Goal: Task Accomplishment & Management: Manage account settings

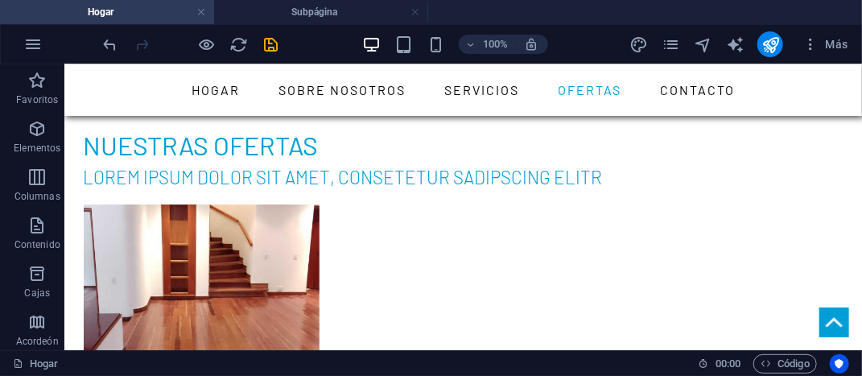
scroll to position [4631, 0]
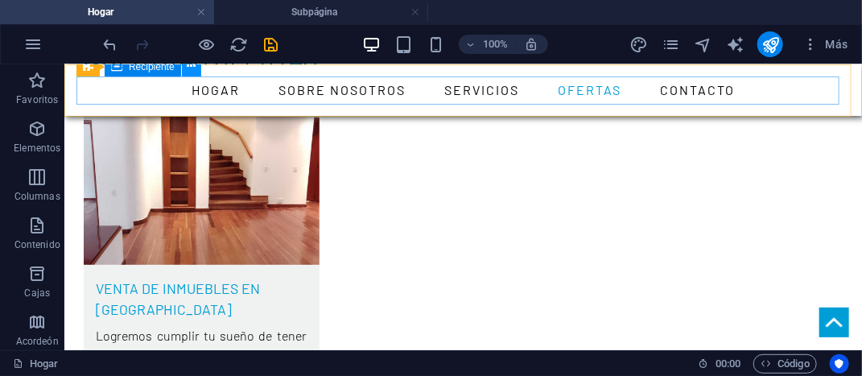
click at [189, 76] on button at bounding box center [191, 66] width 19 height 19
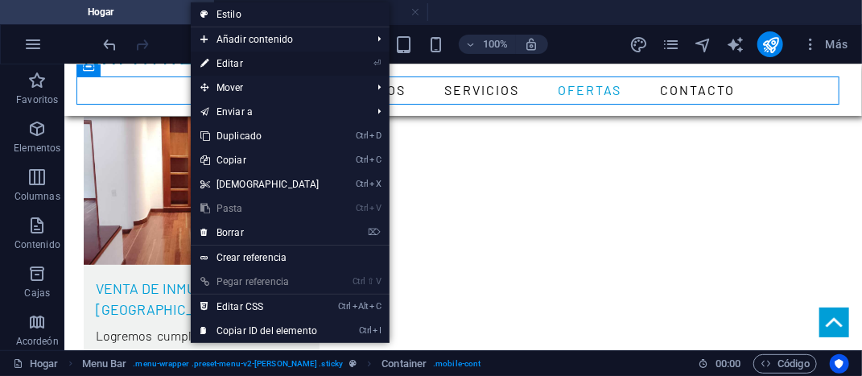
click at [224, 61] on font "Editar" at bounding box center [229, 63] width 27 height 11
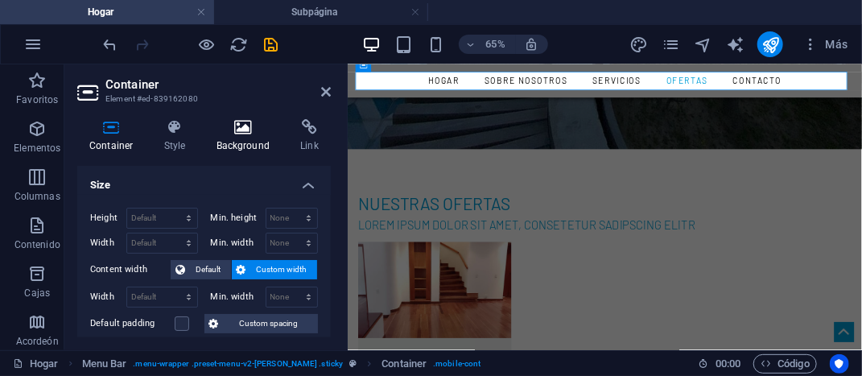
scroll to position [4620, 0]
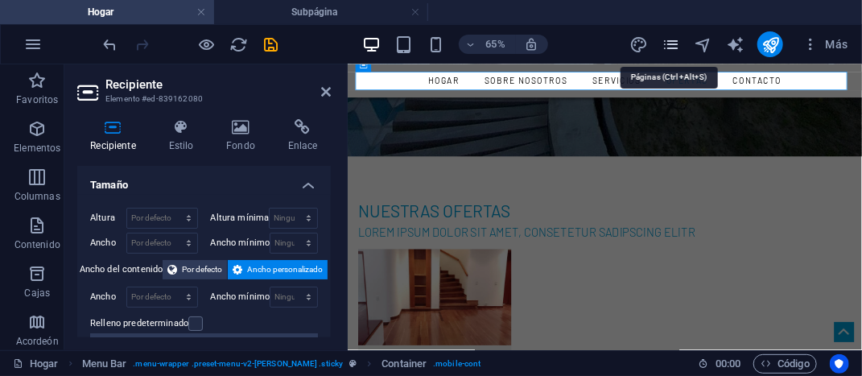
click at [673, 47] on icon "páginas" at bounding box center [670, 44] width 19 height 19
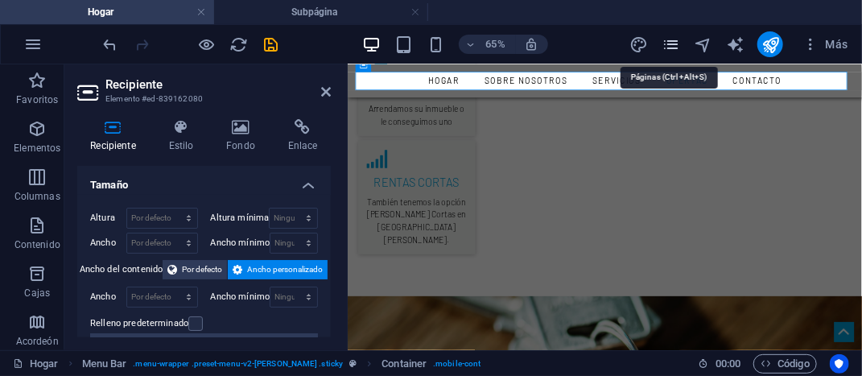
scroll to position [5392, 0]
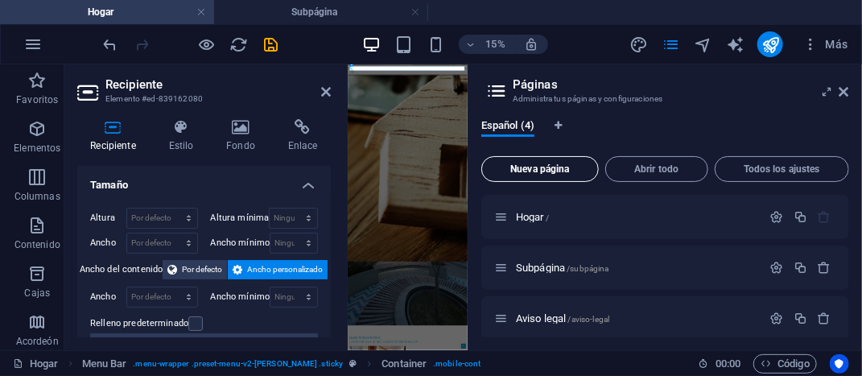
click at [534, 172] on font "Nueva página" at bounding box center [539, 168] width 59 height 11
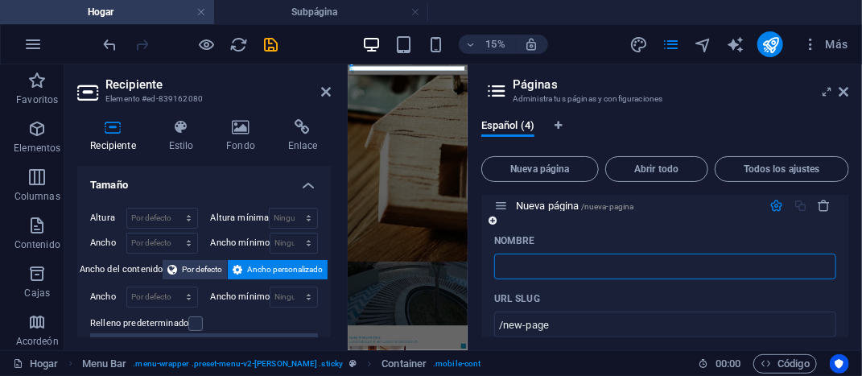
type input "/"
click at [570, 268] on input "A" at bounding box center [665, 266] width 342 height 26
type input "Apa"
type input "/apa"
type input "Apa"
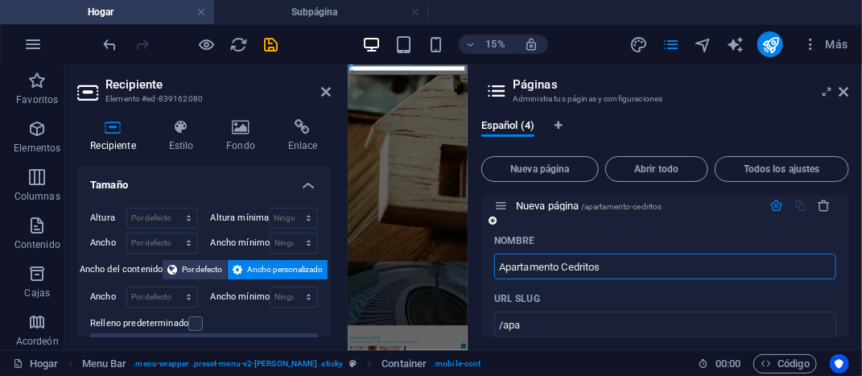
type input "Apartamento Cedritos"
type input "/apartamento-cedritos"
type input "Apartamento Cedritos"
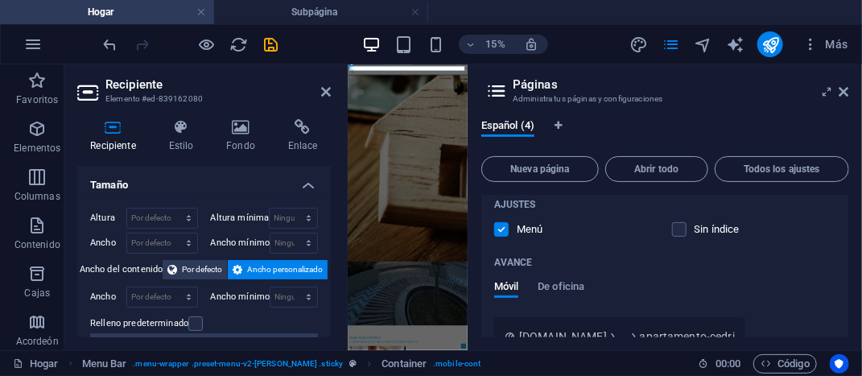
scroll to position [583, 0]
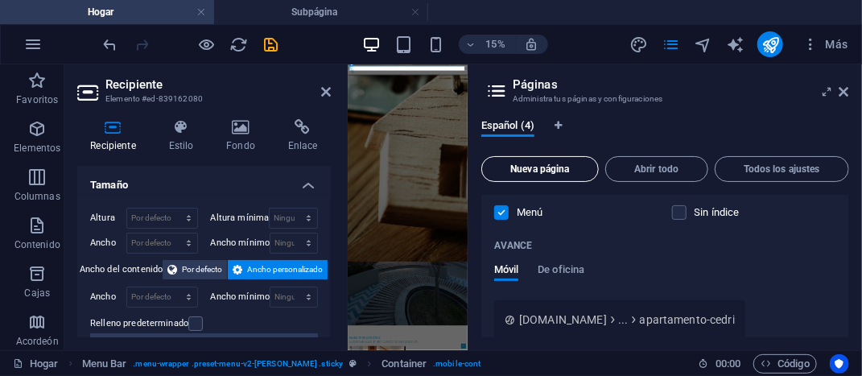
type input "Apartamento Cedritos"
click at [554, 170] on font "Nueva página" at bounding box center [539, 168] width 59 height 11
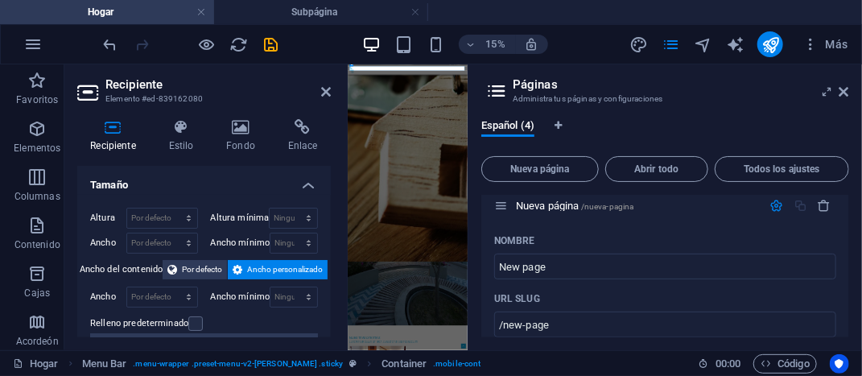
drag, startPoint x: 850, startPoint y: 282, endPoint x: 853, endPoint y: 185, distance: 97.4
click at [853, 185] on div "Español (4) Nueva página Abrir todo Todos los ajustes Hogar / Subpágina /subpág…" at bounding box center [664, 228] width 393 height 244
click at [495, 92] on icon at bounding box center [496, 91] width 24 height 23
click at [770, 167] on font "Todos los ajustes" at bounding box center [781, 168] width 76 height 11
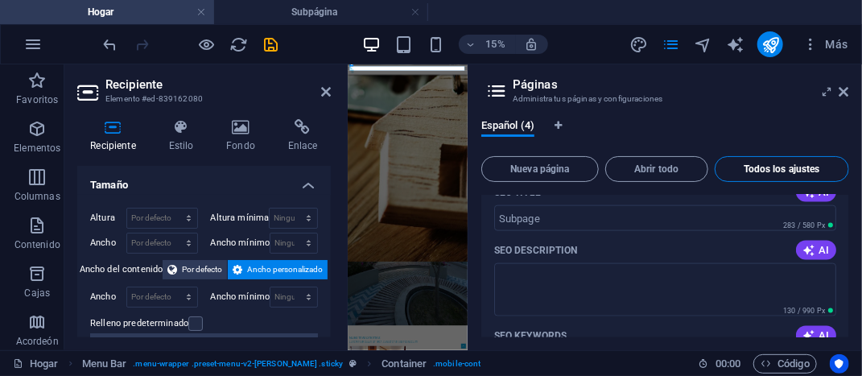
scroll to position [2006, 0]
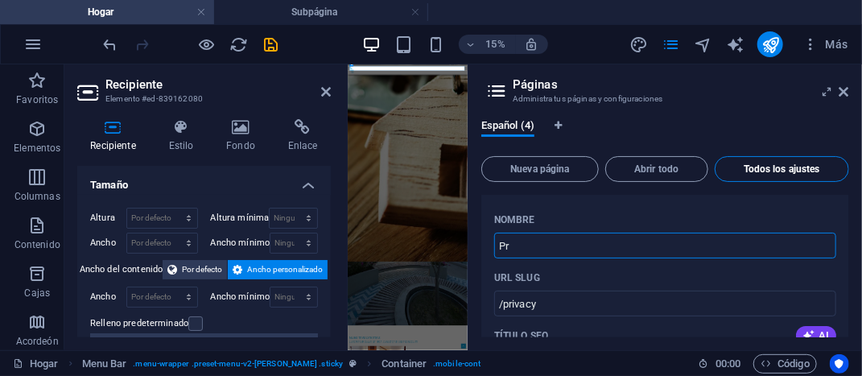
type input "P"
type input "/privac"
type input "/"
type input "Apartame"
type input "/aparta"
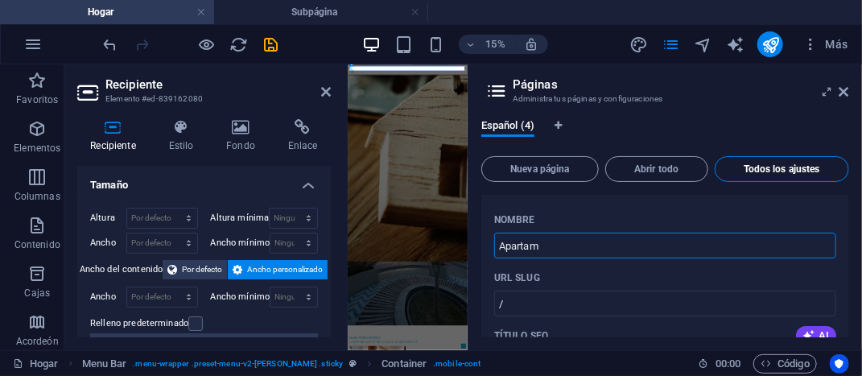
type input "Aparta"
type input "Apartamento de C"
type input "/apartamento-de"
type input "Apartamento de"
type input "Apartamento de Cedr"
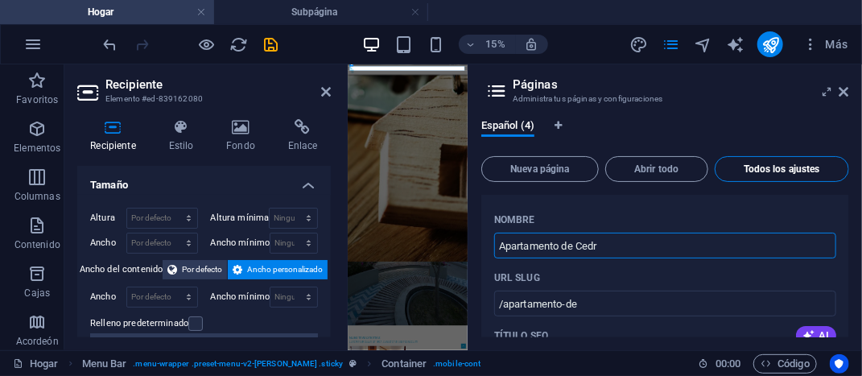
type input "/apartamento-de-cedr"
type input "Apartamento de Cedr"
type input "Apartamento de Cedritos"
type input "/apartamento-de-cedrit"
type input "Apartamento de Cedrit"
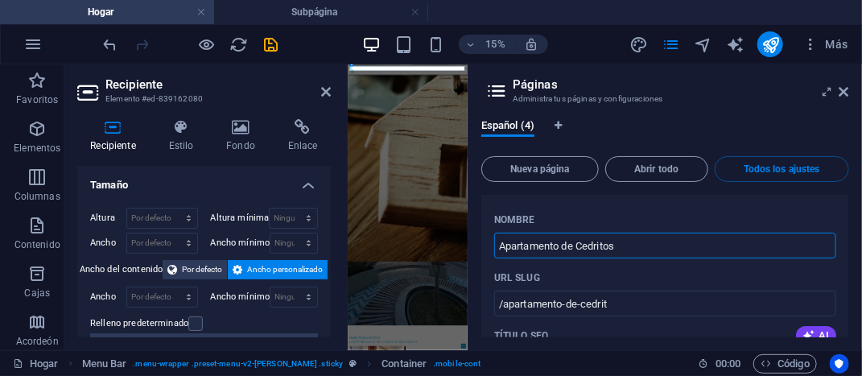
type input "Apartamento de Cedritos"
type input "/apartamento-de-cedritos"
type input "Apartamento de Cedritos"
click at [849, 278] on div "Español (4) Nueva página Abrir todo Todos los ajustes Hogar / Nombre Home ​ URL…" at bounding box center [664, 228] width 393 height 244
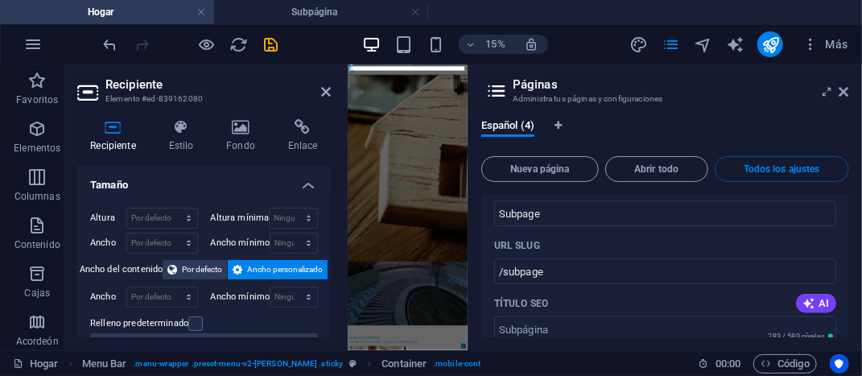
scroll to position [0, 0]
